Goal: Information Seeking & Learning: Learn about a topic

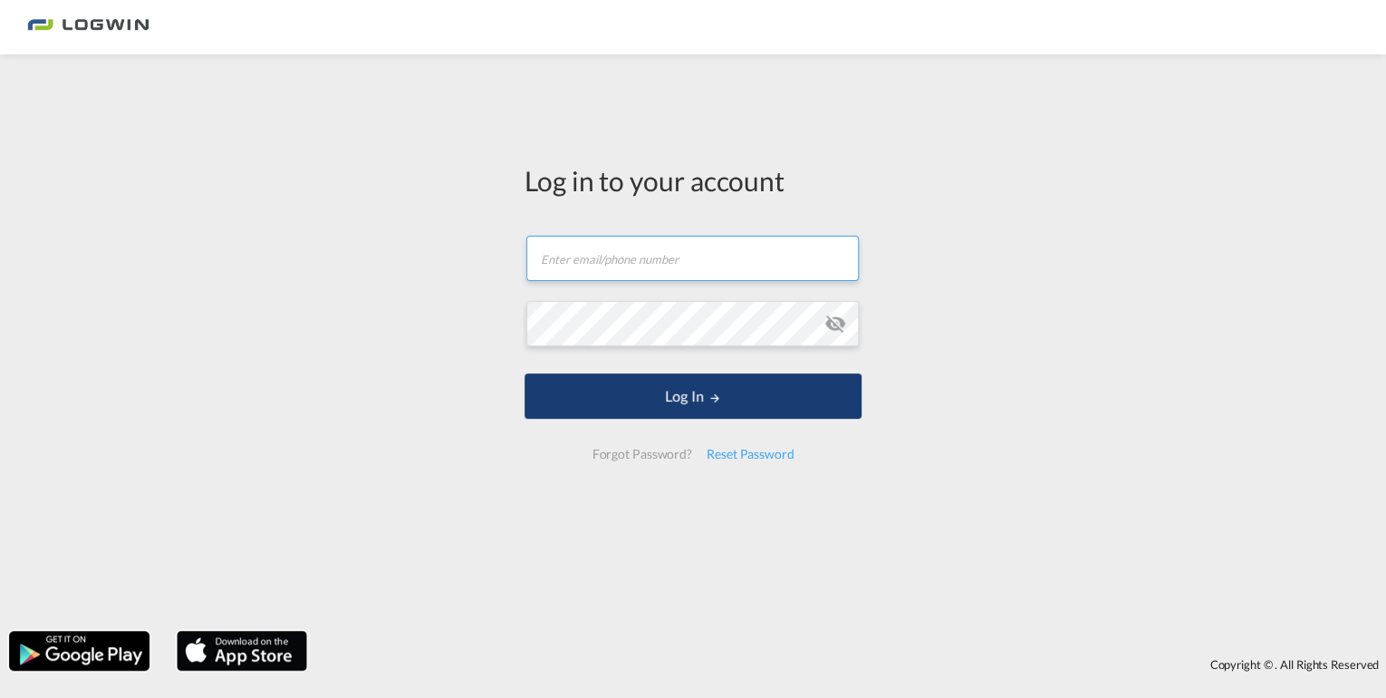
type input "[EMAIL_ADDRESS][DOMAIN_NAME]"
click at [672, 405] on button "Log In" at bounding box center [693, 395] width 337 height 45
